Goal: Information Seeking & Learning: Check status

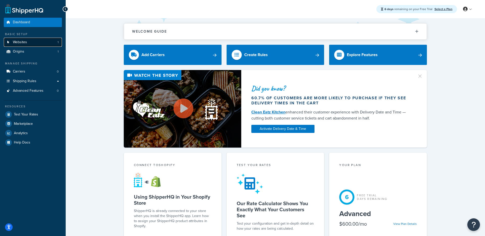
click at [47, 41] on link "Websites 1" at bounding box center [33, 42] width 58 height 9
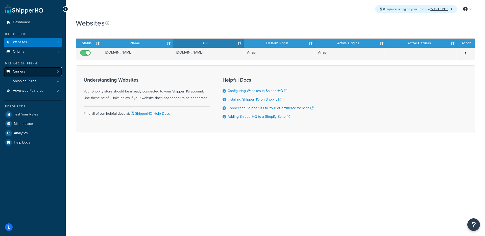
click at [45, 71] on link "Carriers 0" at bounding box center [33, 71] width 58 height 9
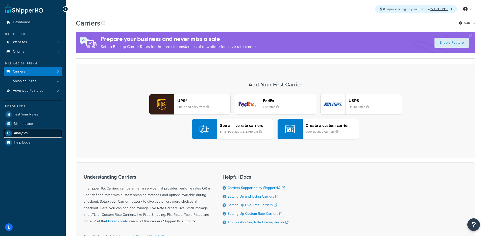
click at [44, 132] on link "Analytics" at bounding box center [33, 133] width 58 height 9
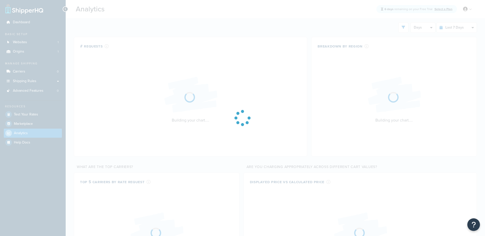
select select "last_7_days"
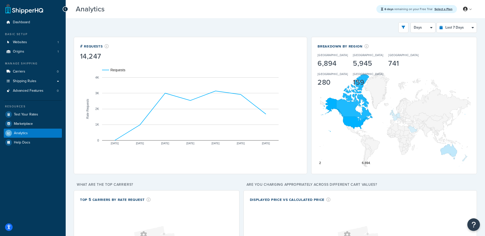
click at [383, 28] on div "Filters Website arrae-wellness.myshopify.com Destination United States United K…" at bounding box center [275, 27] width 403 height 11
click at [57, 82] on link "Shipping Rules" at bounding box center [33, 81] width 58 height 9
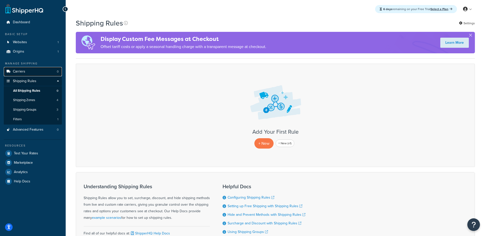
click at [55, 72] on link "Carriers 0" at bounding box center [33, 71] width 58 height 9
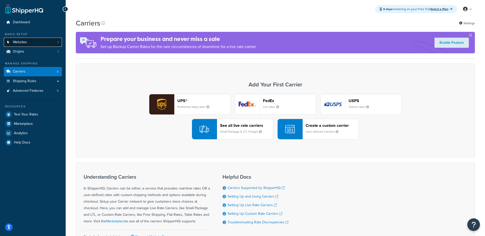
click at [50, 40] on link "Websites 1" at bounding box center [33, 42] width 58 height 9
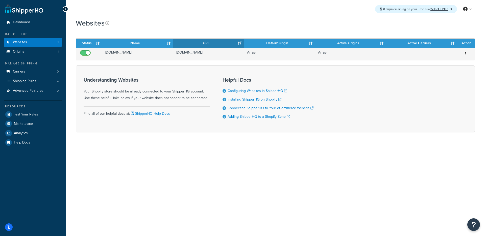
click at [132, 36] on div "Websites Contact Us Send Us A Message Contact Information Name * Email * Compan…" at bounding box center [275, 84] width 419 height 132
click at [45, 135] on link "Analytics" at bounding box center [33, 133] width 58 height 9
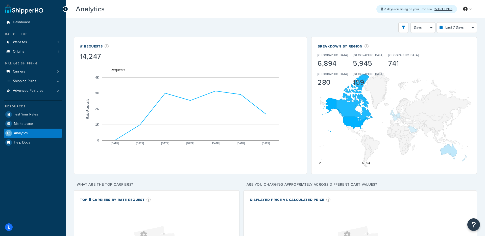
click at [307, 30] on div "Filters Website [DOMAIN_NAME] Destination [GEOGRAPHIC_DATA] [GEOGRAPHIC_DATA] […" at bounding box center [275, 27] width 403 height 11
click at [459, 26] on select "Last 24 Hours Last 7 Days Last 30 Days Last 3 Months Last 6 Months Last 12 Mont…" at bounding box center [457, 27] width 40 height 10
select select "last_30_days"
click at [437, 22] on select "Last 24 Hours Last 7 Days Last 30 Days Last 3 Months Last 6 Months Last 12 Mont…" at bounding box center [457, 27] width 40 height 10
select select "5d"
